Goal: Task Accomplishment & Management: Complete application form

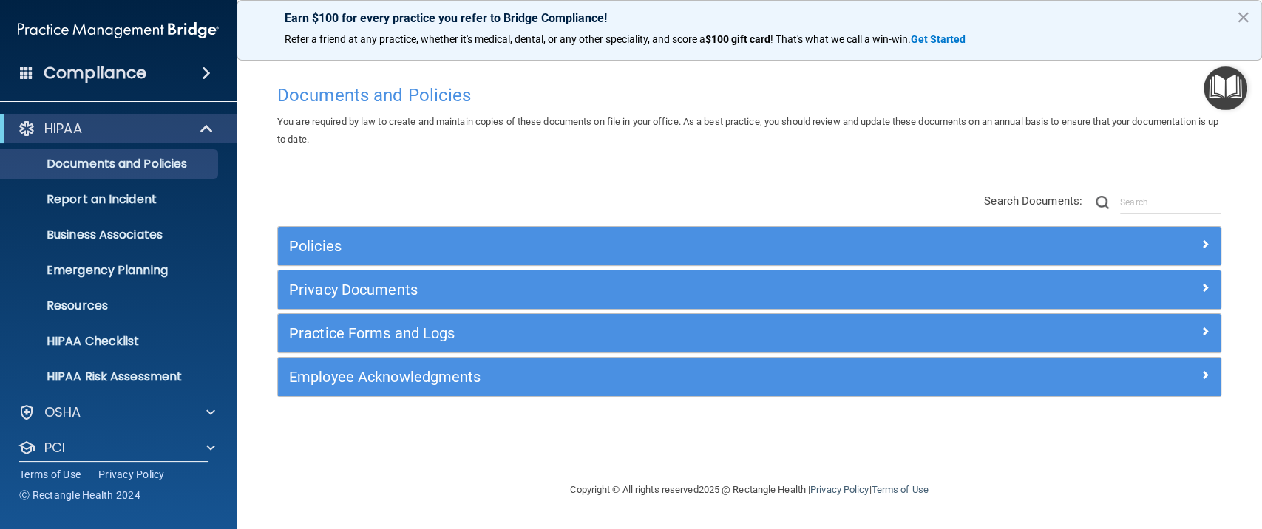
click at [148, 68] on div "Compliance" at bounding box center [118, 73] width 237 height 33
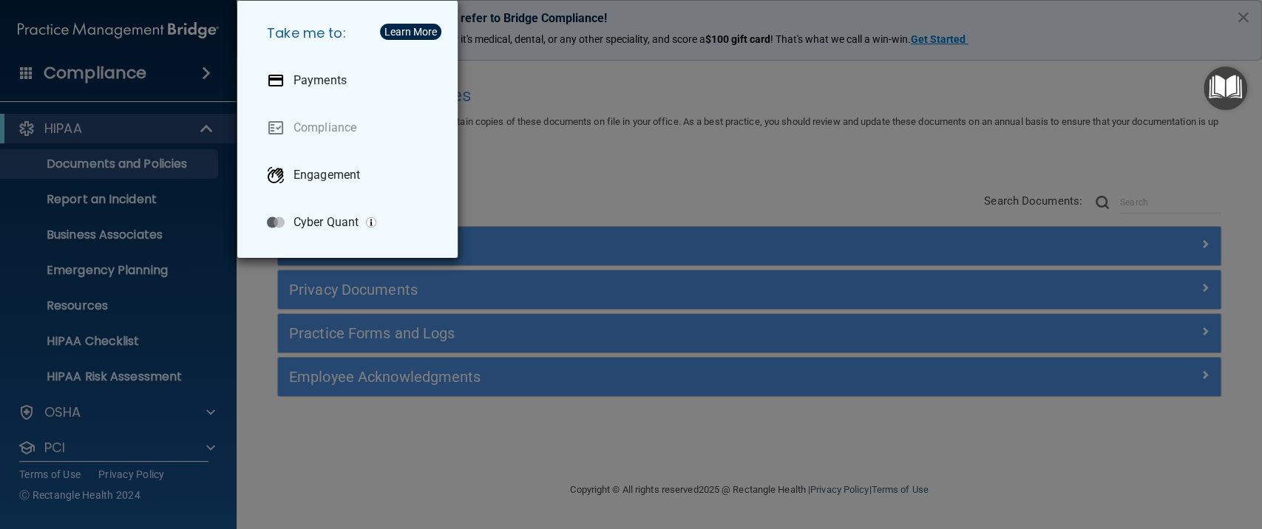
click at [64, 404] on div "Take me to: Payments Compliance Engagement Cyber Quant" at bounding box center [631, 264] width 1262 height 529
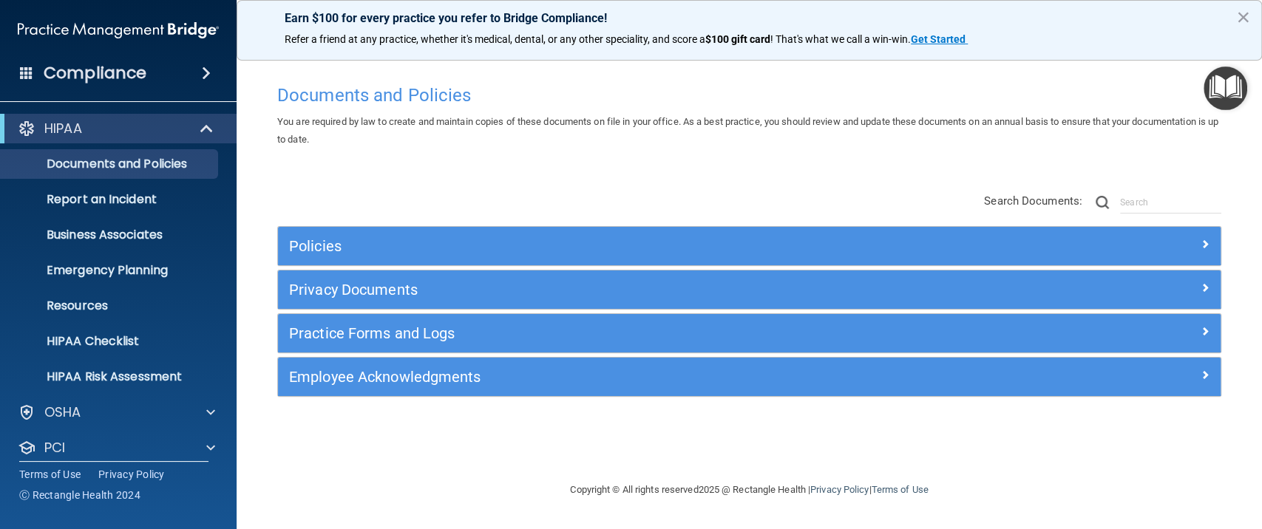
scroll to position [83, 0]
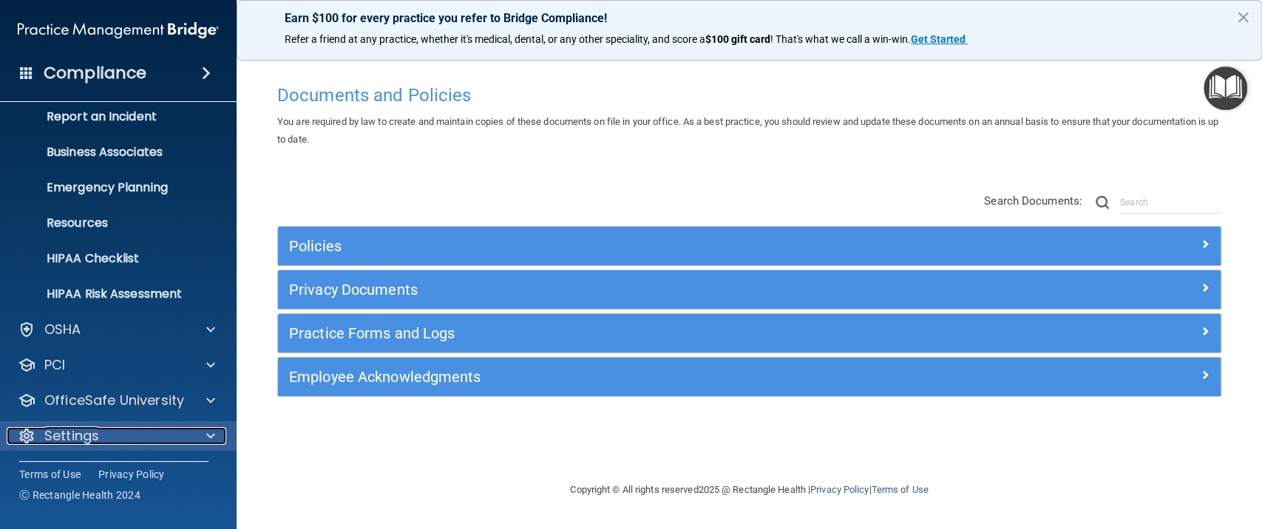
click at [84, 436] on p "Settings" at bounding box center [71, 436] width 55 height 18
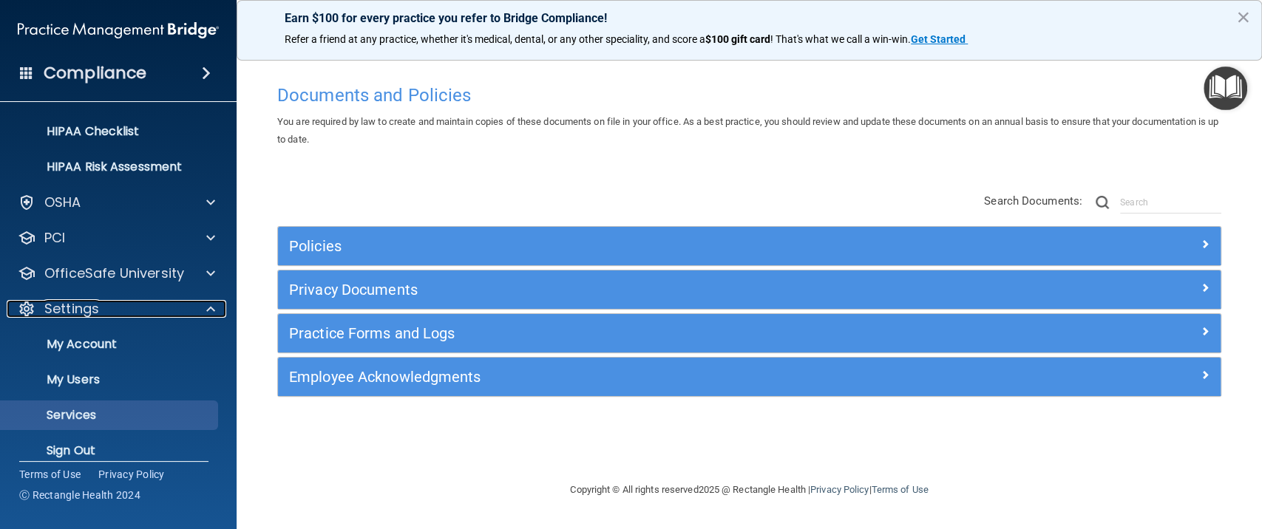
scroll to position [225, 0]
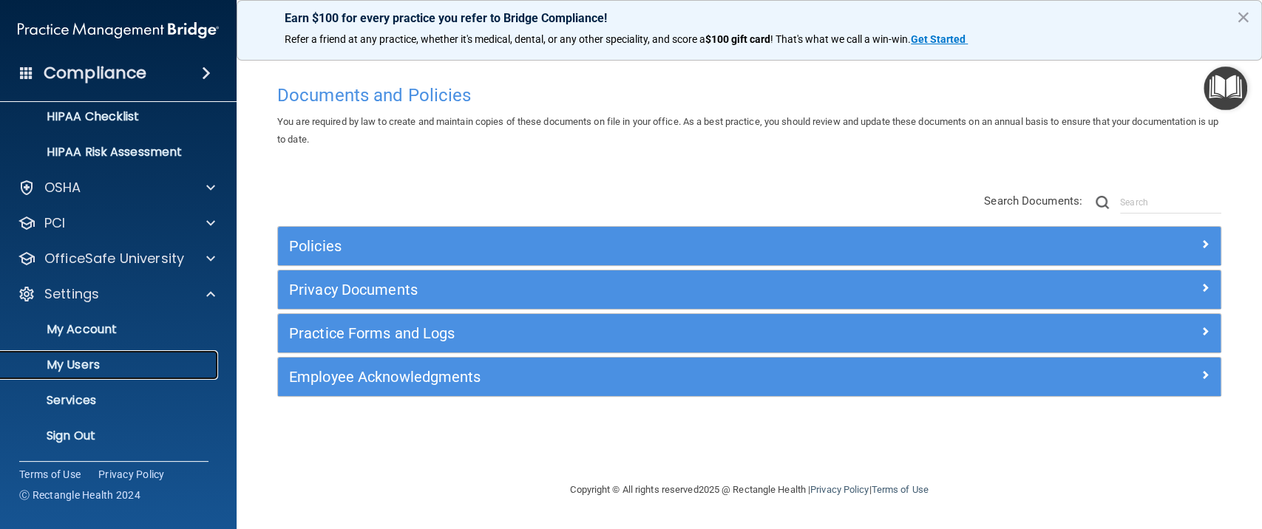
click at [90, 358] on p "My Users" at bounding box center [111, 365] width 202 height 15
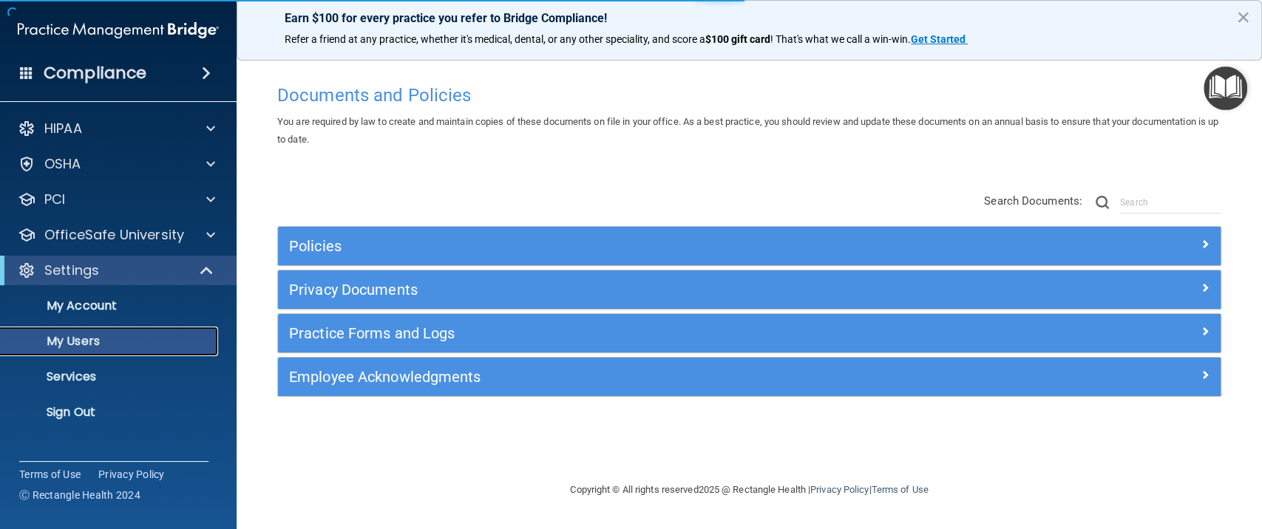
select select "20"
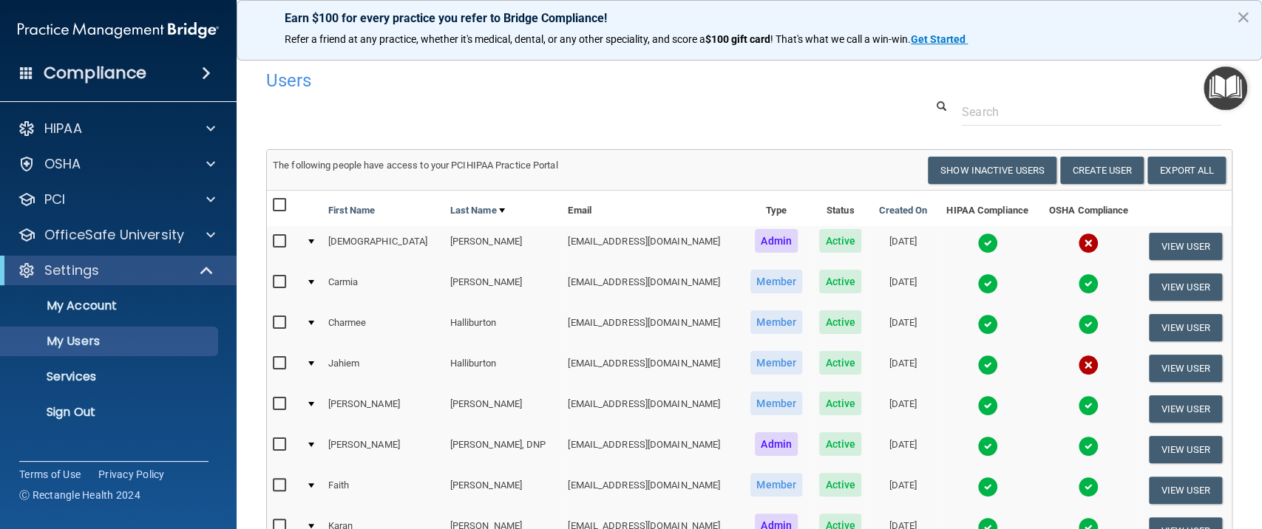
click at [319, 287] on td at bounding box center [311, 287] width 22 height 41
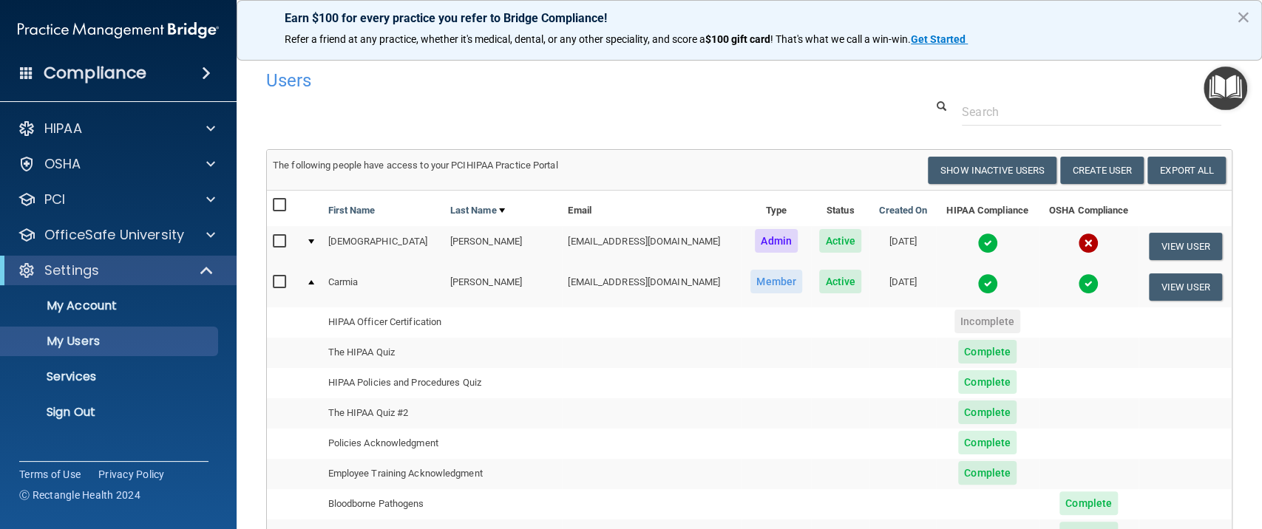
click at [314, 282] on div at bounding box center [311, 282] width 6 height 4
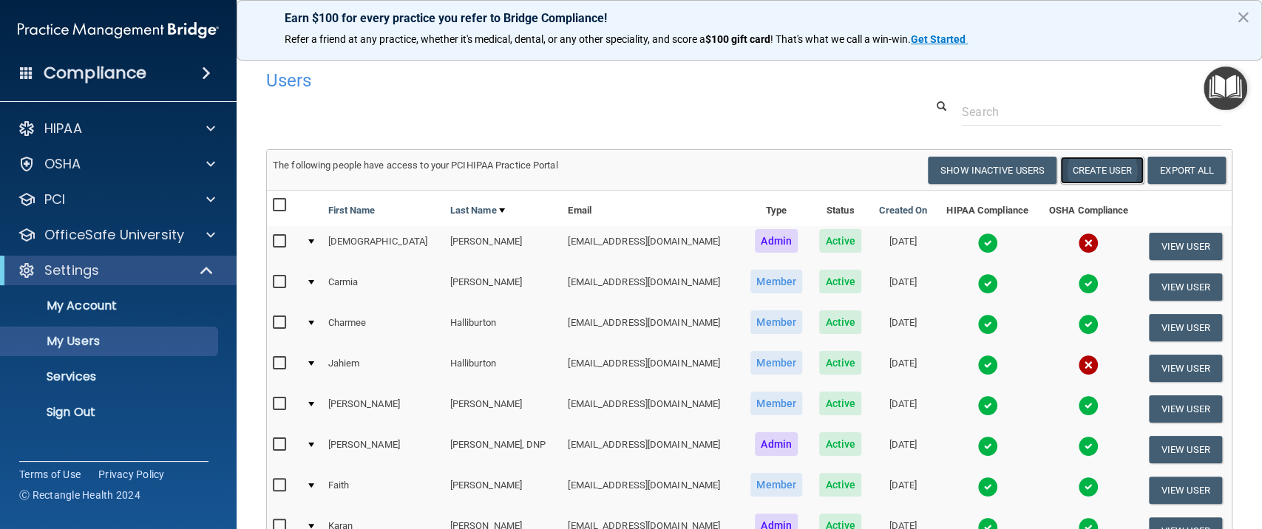
click at [1080, 166] on button "Create User" at bounding box center [1102, 170] width 84 height 27
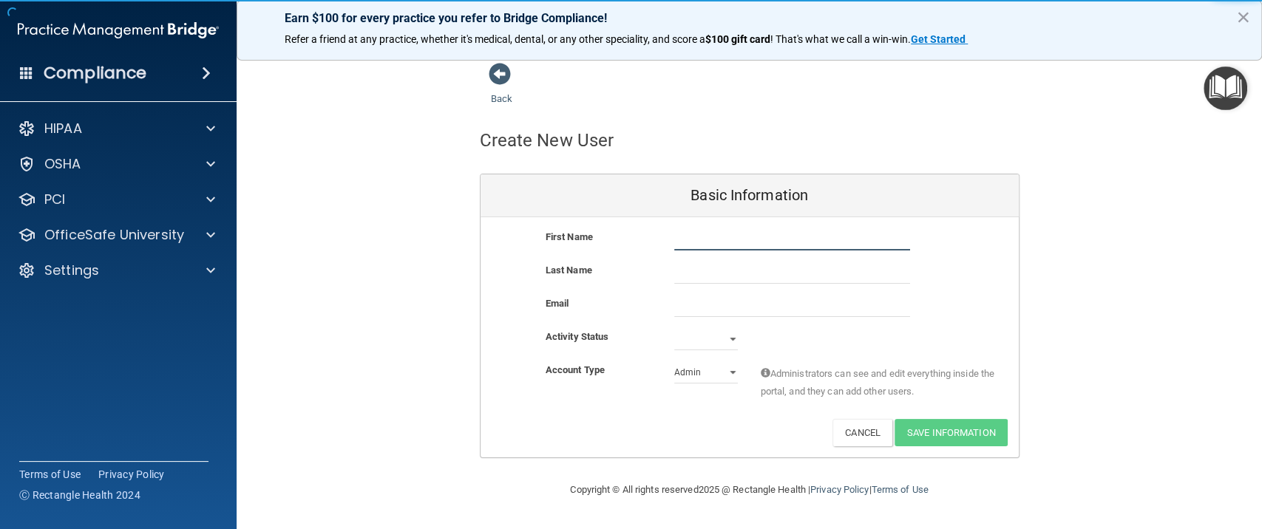
click at [704, 237] on input "text" at bounding box center [792, 239] width 236 height 22
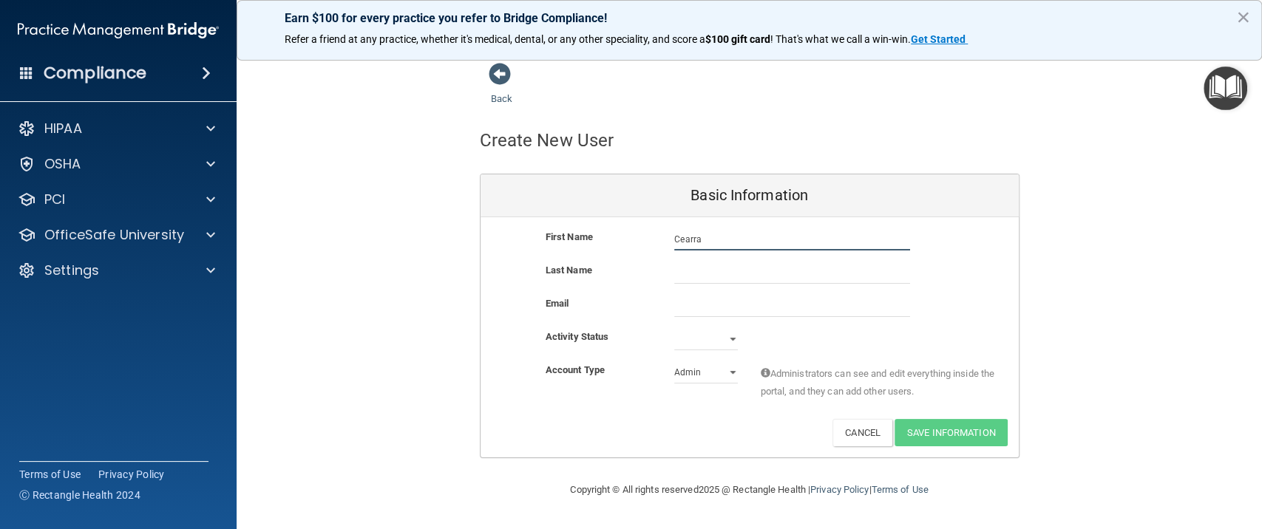
type input "Cearra"
click at [702, 271] on input "text" at bounding box center [792, 273] width 236 height 22
type input "[PERSON_NAME]"
click at [674, 240] on input "Cearra" at bounding box center [792, 239] width 236 height 22
type input "[PERSON_NAME]"
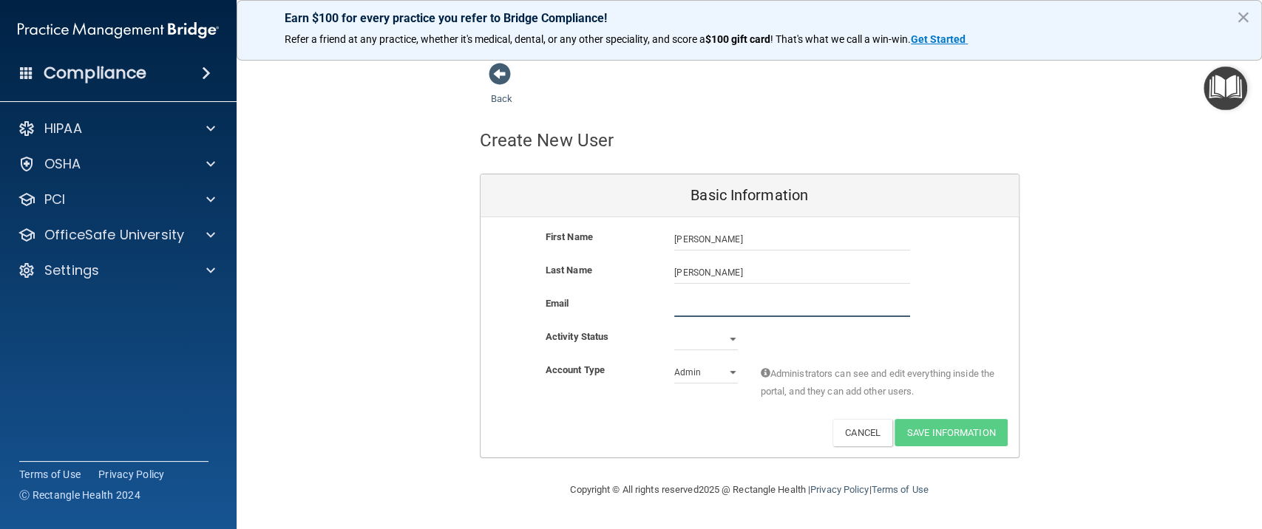
click at [711, 305] on input "email" at bounding box center [792, 306] width 236 height 22
paste input "76063●Phone:225-250-9490●Email:cerracorey@yahoo.com"
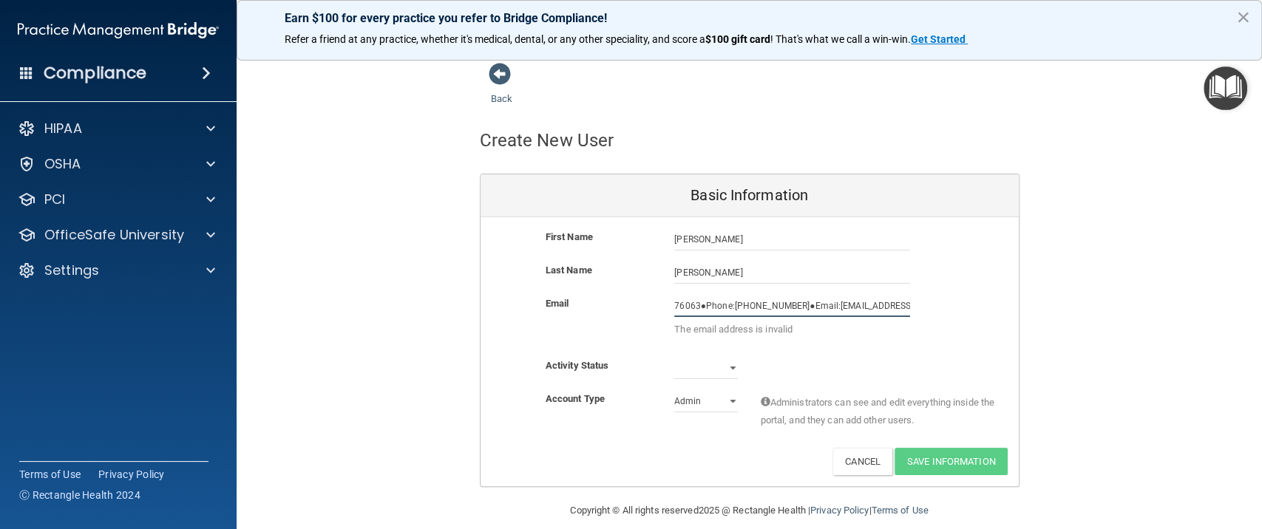
drag, startPoint x: 810, startPoint y: 302, endPoint x: 575, endPoint y: 302, distance: 235.1
click at [575, 302] on div "Email 76063●Phone:225-250-9490●Email:cerracorey@yahoo.com The email address is …" at bounding box center [750, 320] width 538 height 51
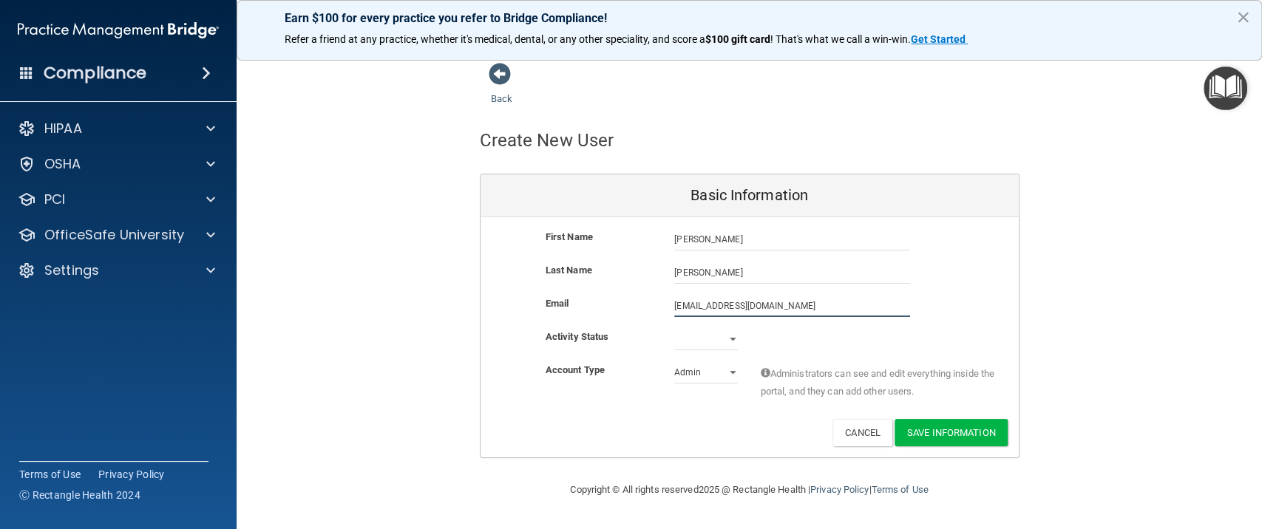
type input "[EMAIL_ADDRESS][DOMAIN_NAME]"
click at [722, 340] on select "Active Inactive" at bounding box center [706, 339] width 64 height 22
select select "active"
click at [674, 328] on select "Active Inactive" at bounding box center [706, 339] width 64 height 22
click at [731, 372] on select "Admin Member" at bounding box center [706, 373] width 64 height 22
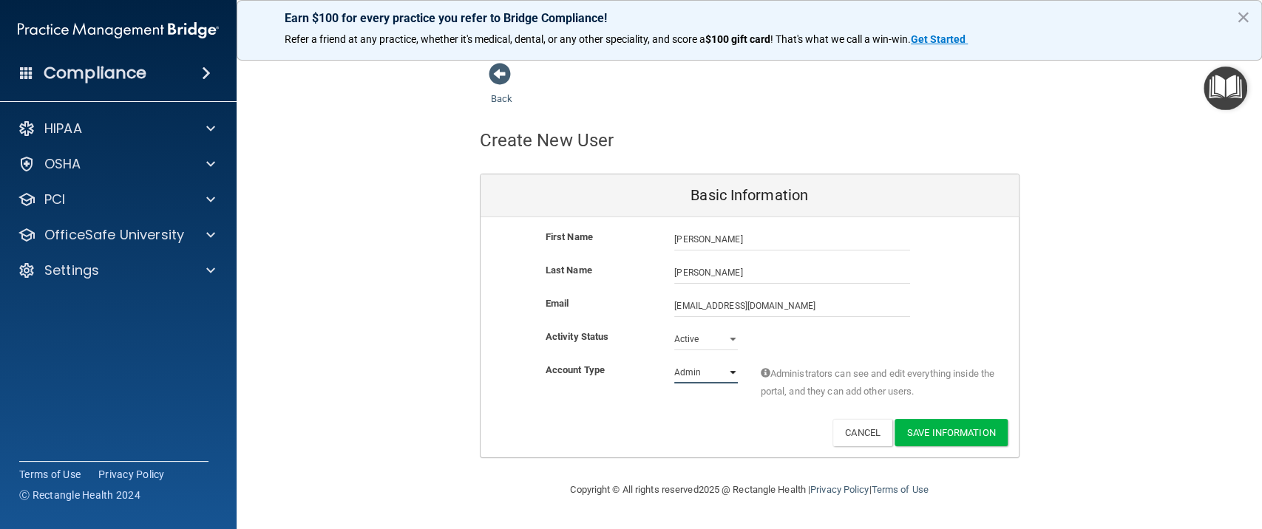
select select "practice_member"
click at [674, 362] on select "Admin Member" at bounding box center [706, 373] width 64 height 22
click at [977, 429] on button "Save Information" at bounding box center [951, 432] width 113 height 27
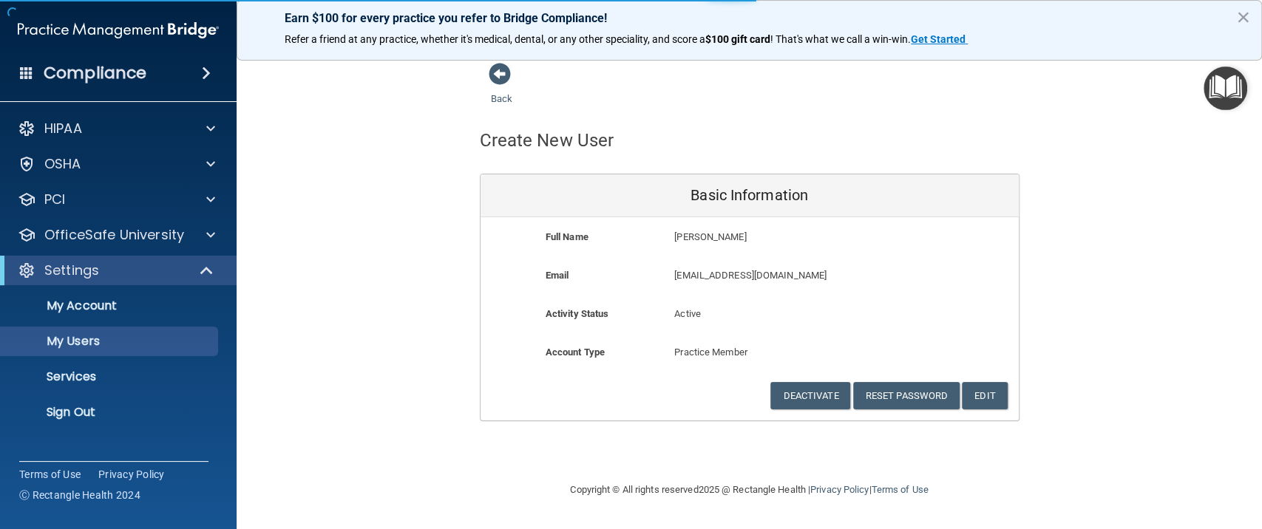
select select "20"
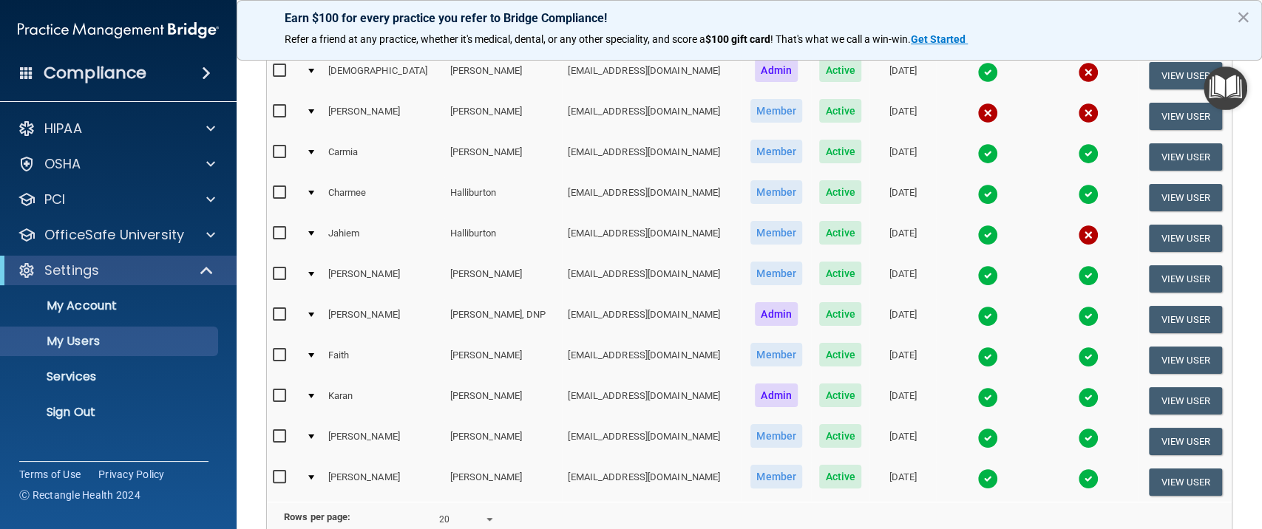
scroll to position [197, 0]
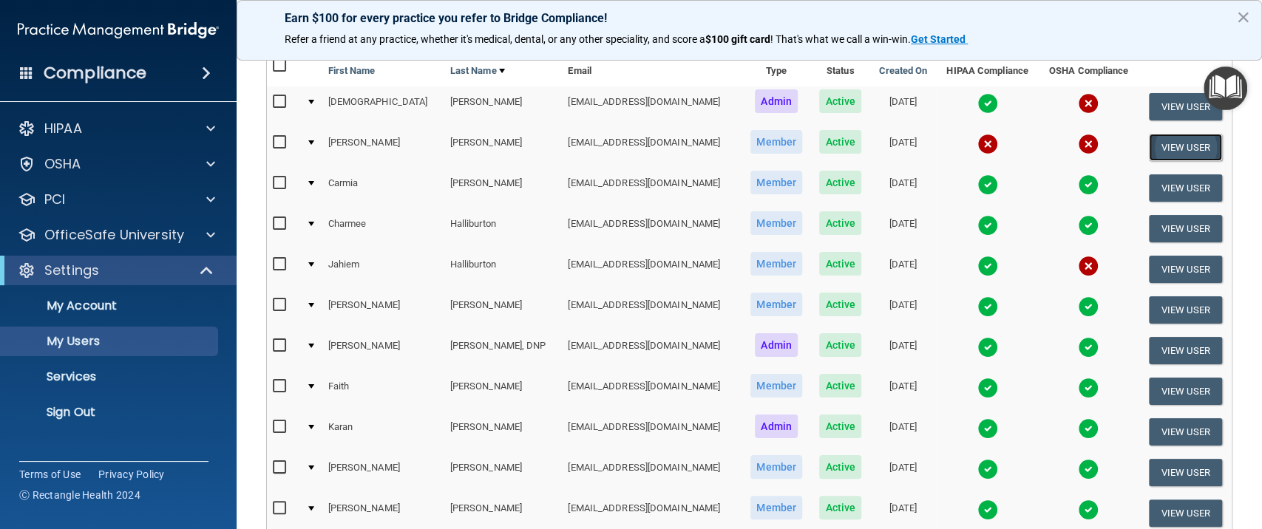
click at [1153, 142] on button "View User" at bounding box center [1185, 147] width 73 height 27
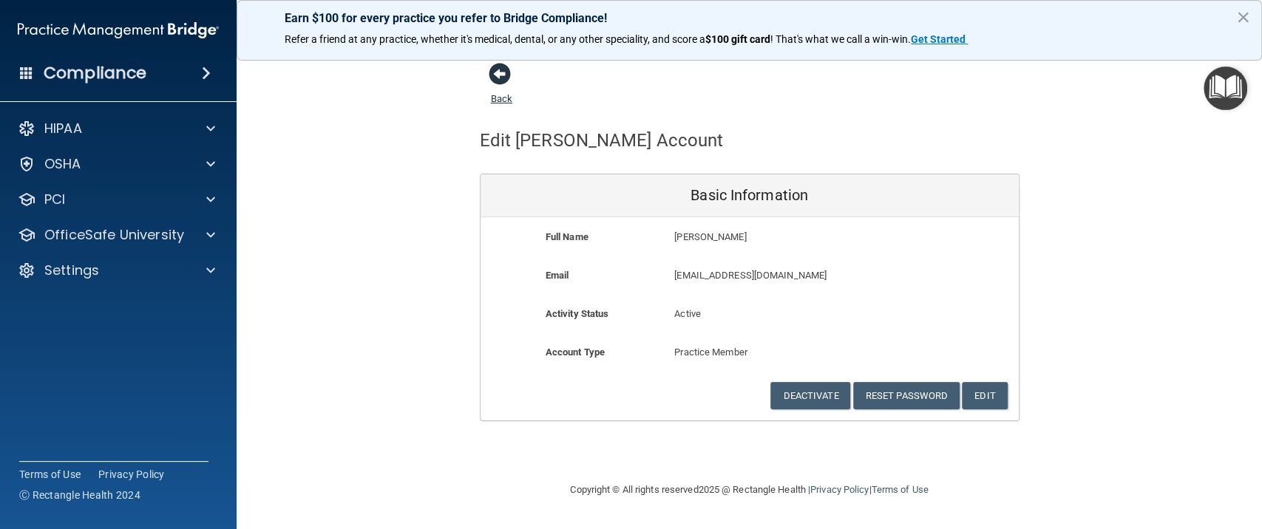
click at [489, 75] on span at bounding box center [500, 74] width 22 height 22
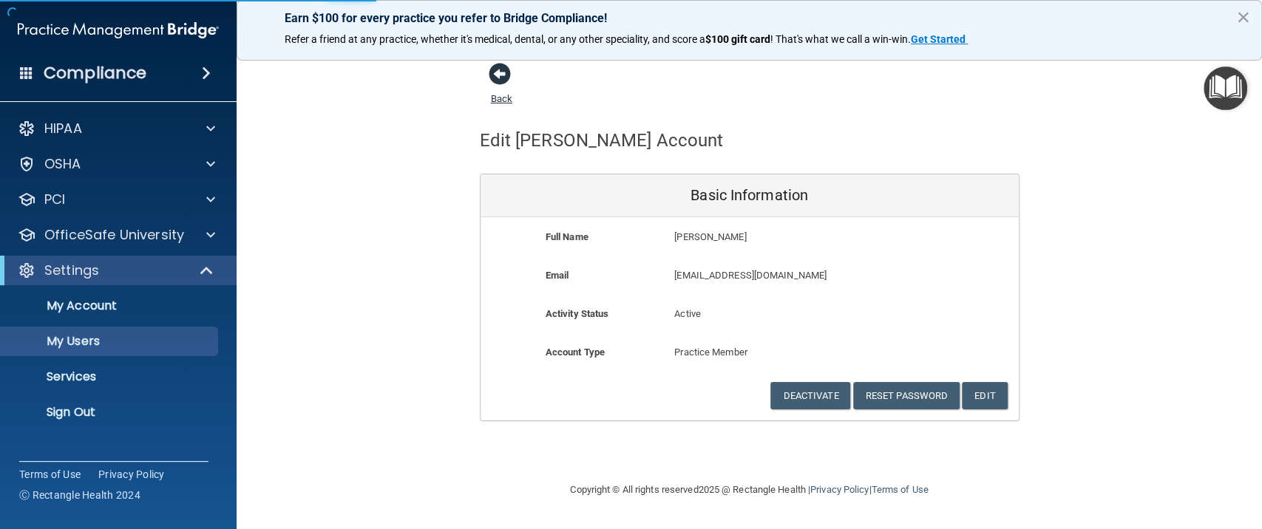
select select "20"
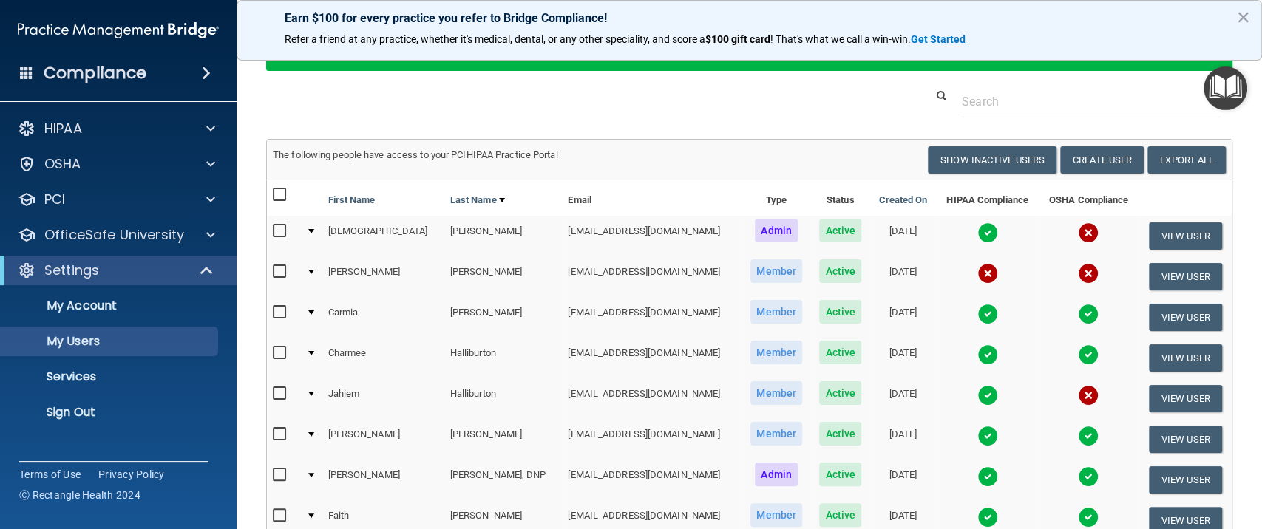
scroll to position [197, 0]
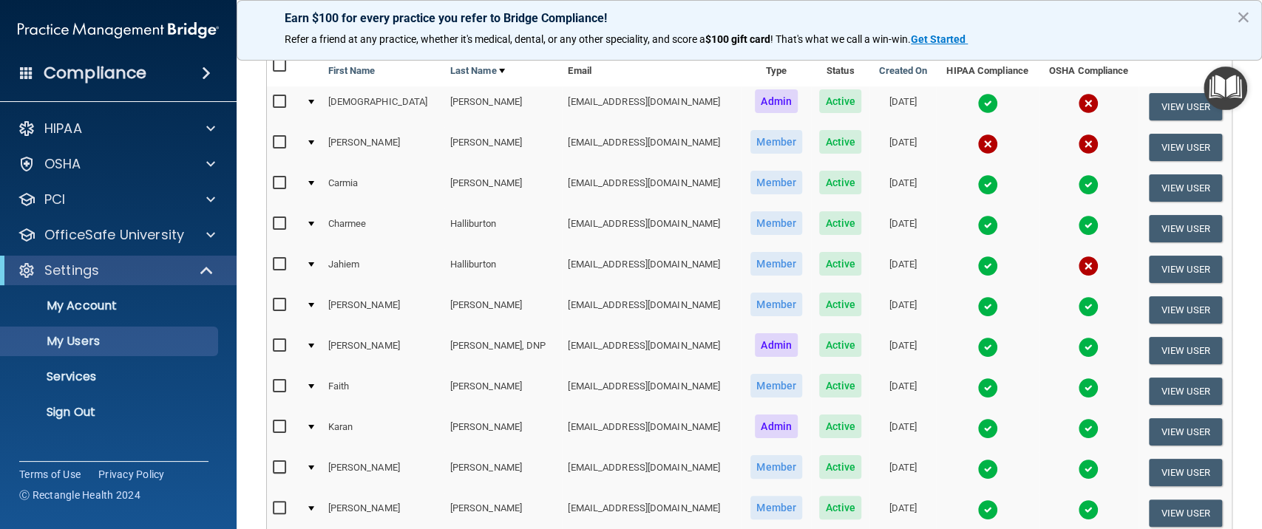
click at [319, 185] on td at bounding box center [311, 188] width 22 height 41
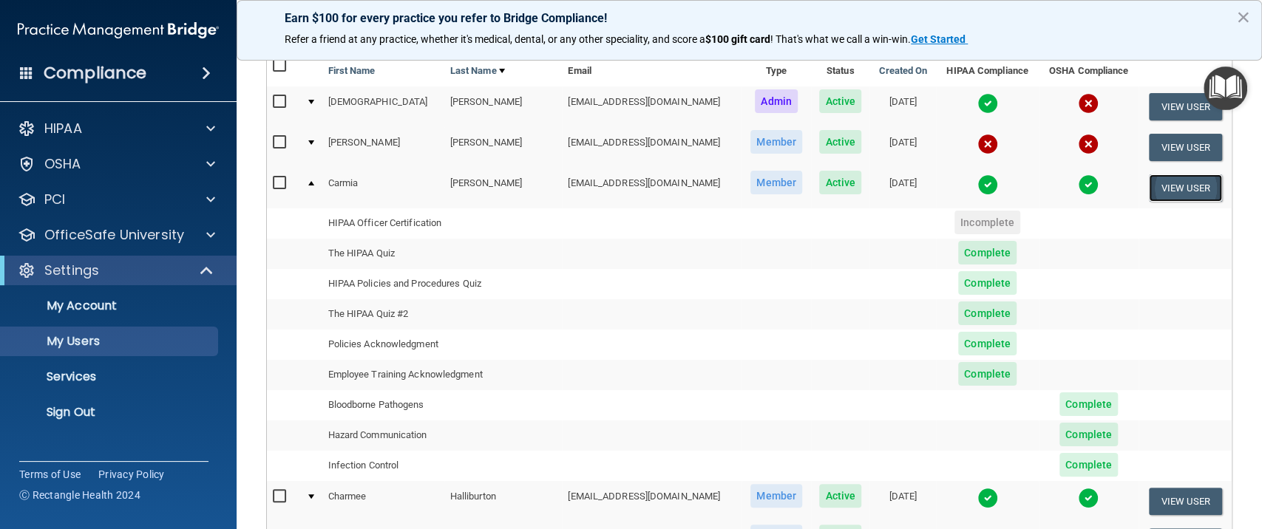
click at [1179, 191] on button "View User" at bounding box center [1185, 187] width 73 height 27
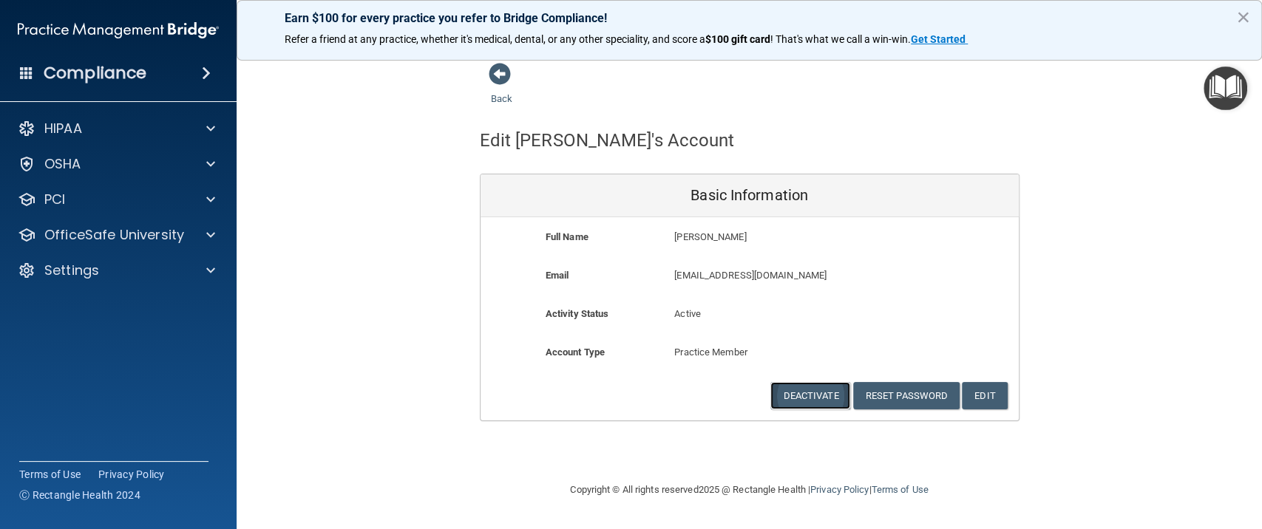
click at [797, 401] on button "Deactivate" at bounding box center [810, 395] width 80 height 27
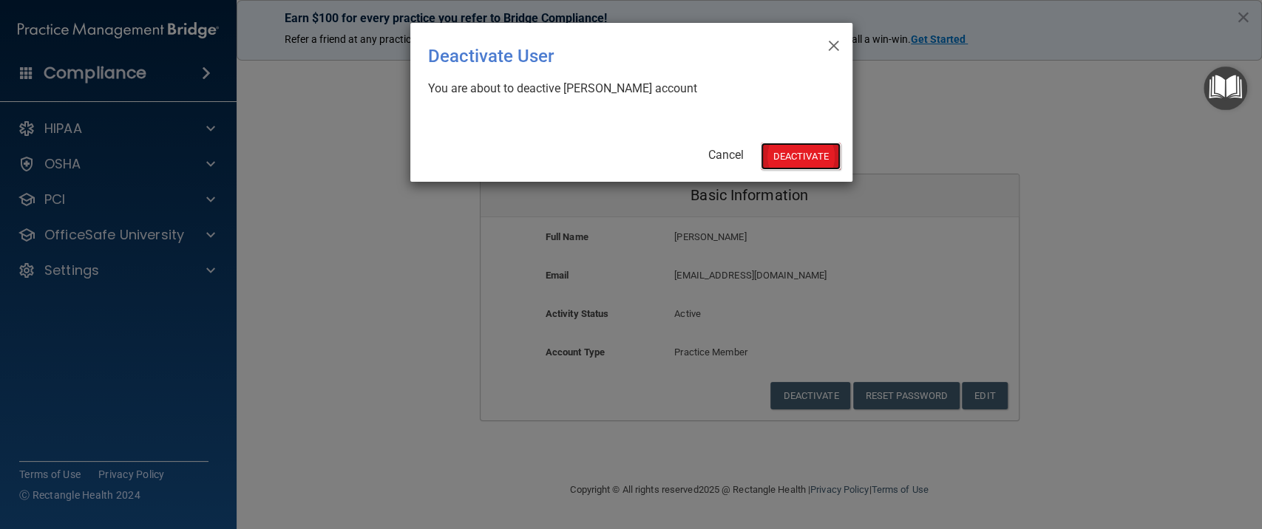
click at [793, 162] on button "Deactivate" at bounding box center [801, 156] width 80 height 27
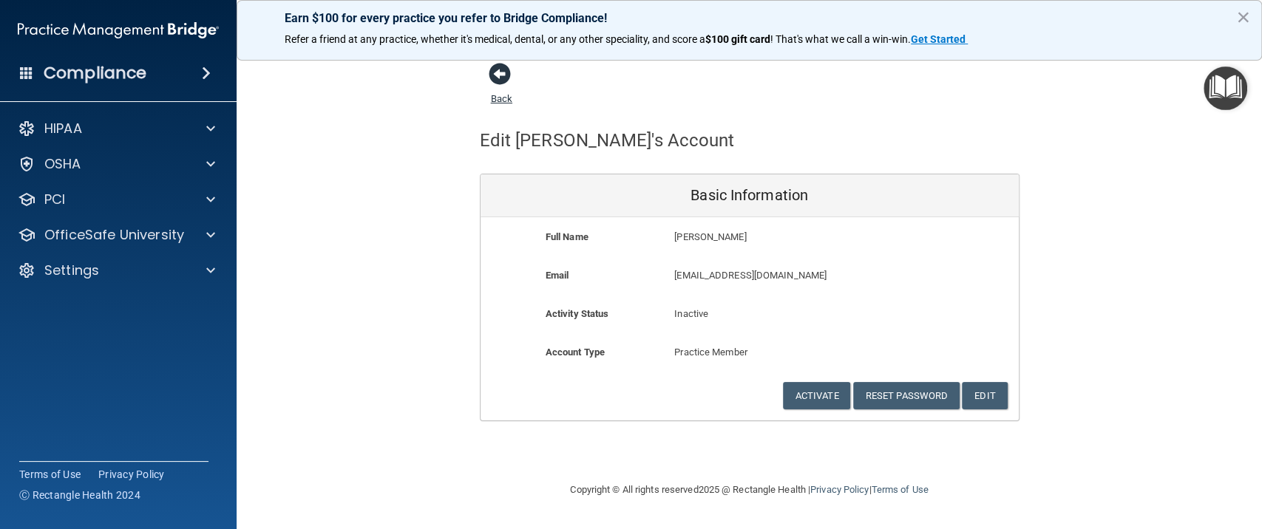
click at [497, 79] on span at bounding box center [500, 74] width 22 height 22
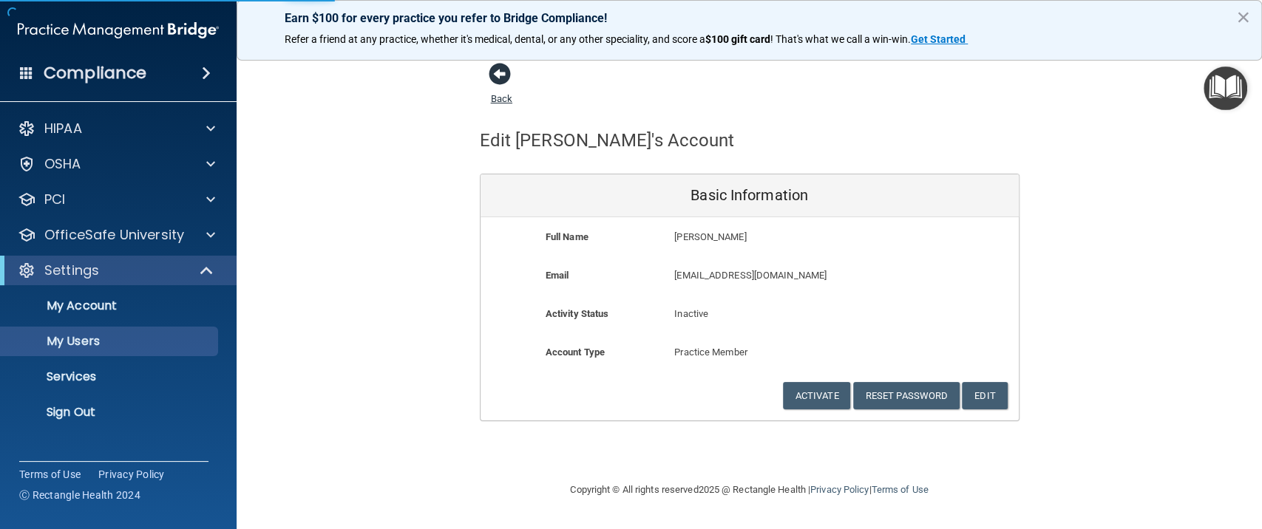
select select "20"
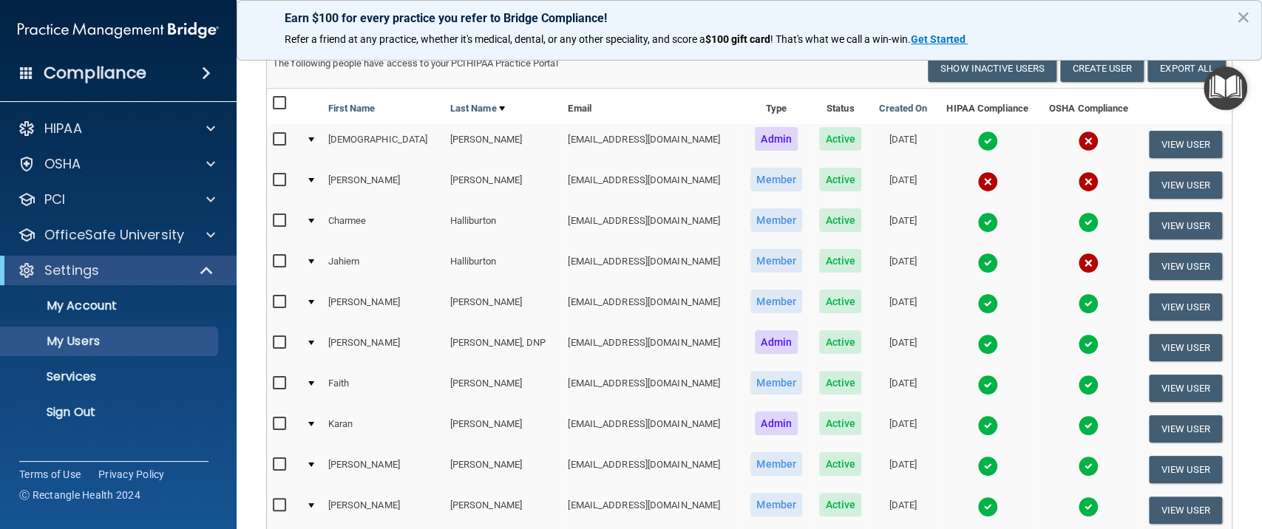
scroll to position [152, 0]
